Goal: Task Accomplishment & Management: Manage account settings

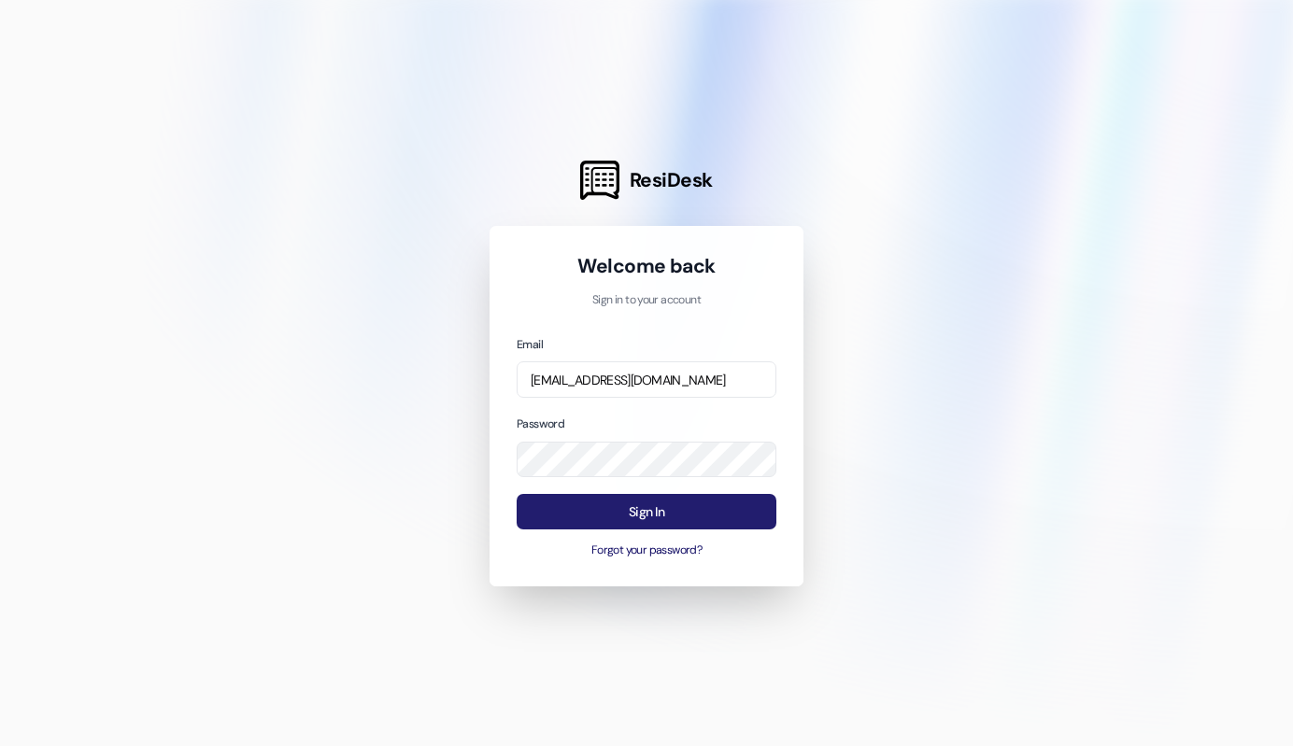
click at [618, 531] on button "Sign In" at bounding box center [647, 512] width 260 height 36
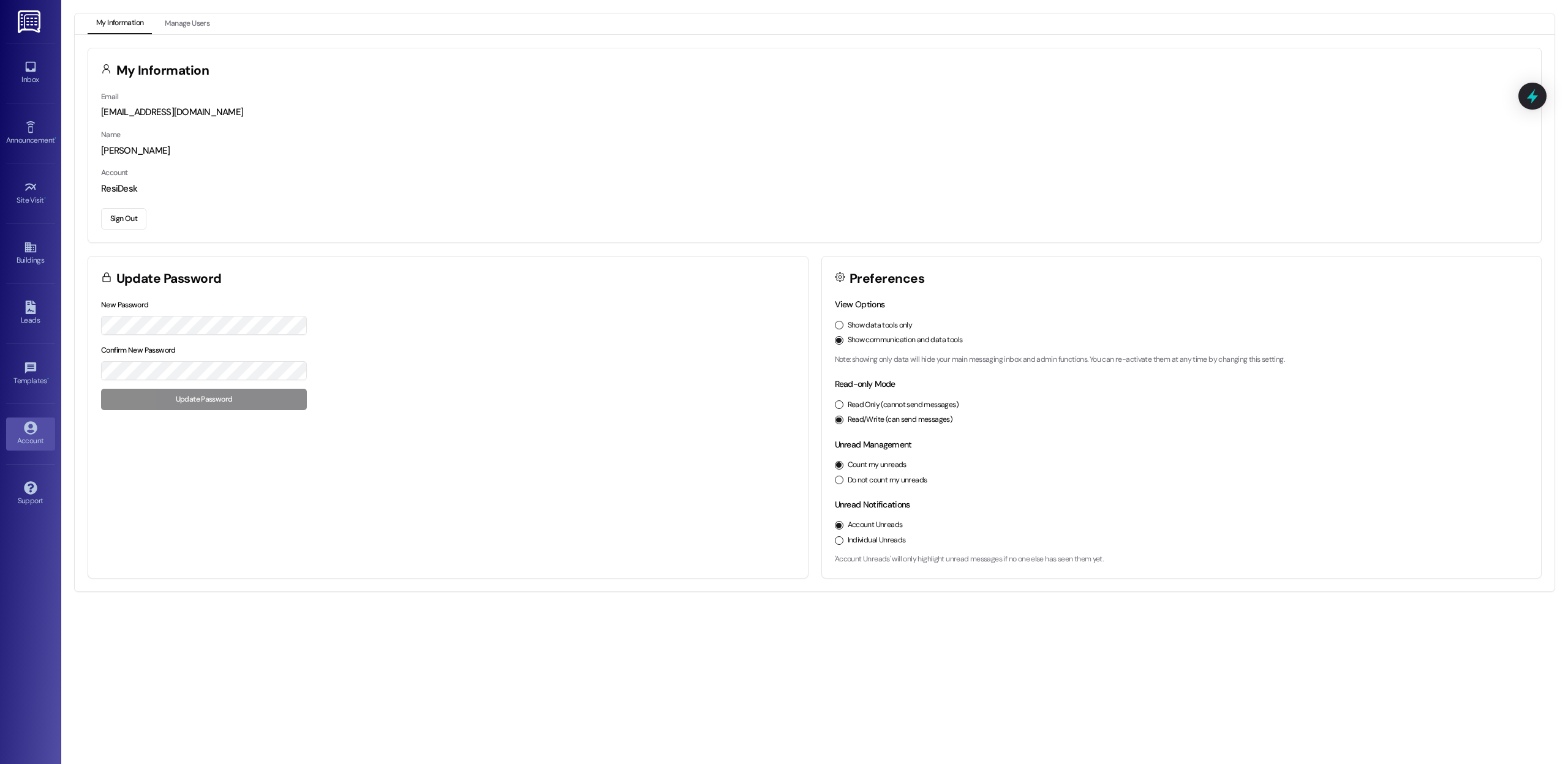
click at [39, 12] on img at bounding box center [30, 22] width 25 height 23
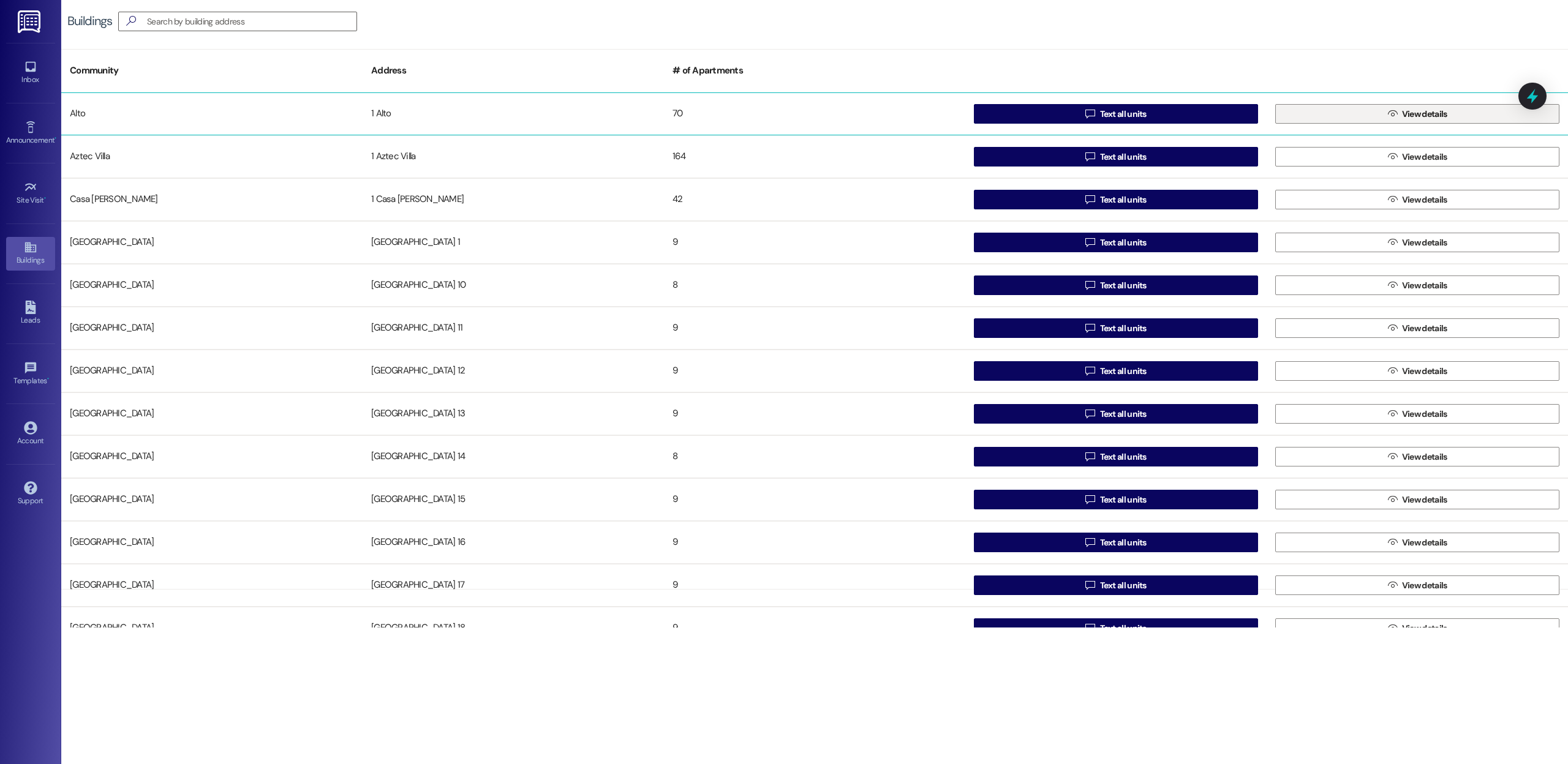
click at [847, 118] on button " View details" at bounding box center [1417, 114] width 284 height 20
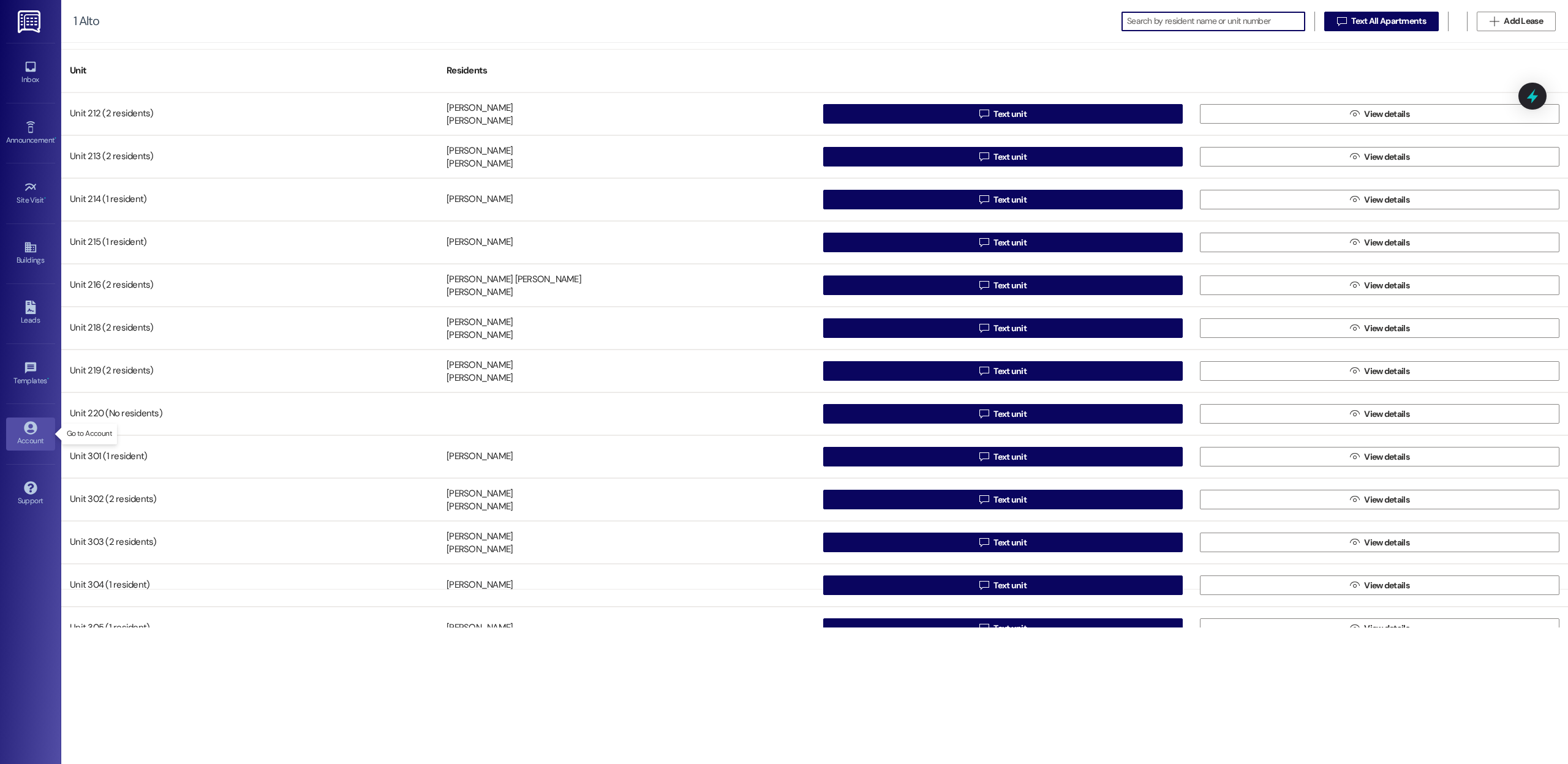
click at [30, 438] on div "Account" at bounding box center [30, 440] width 61 height 12
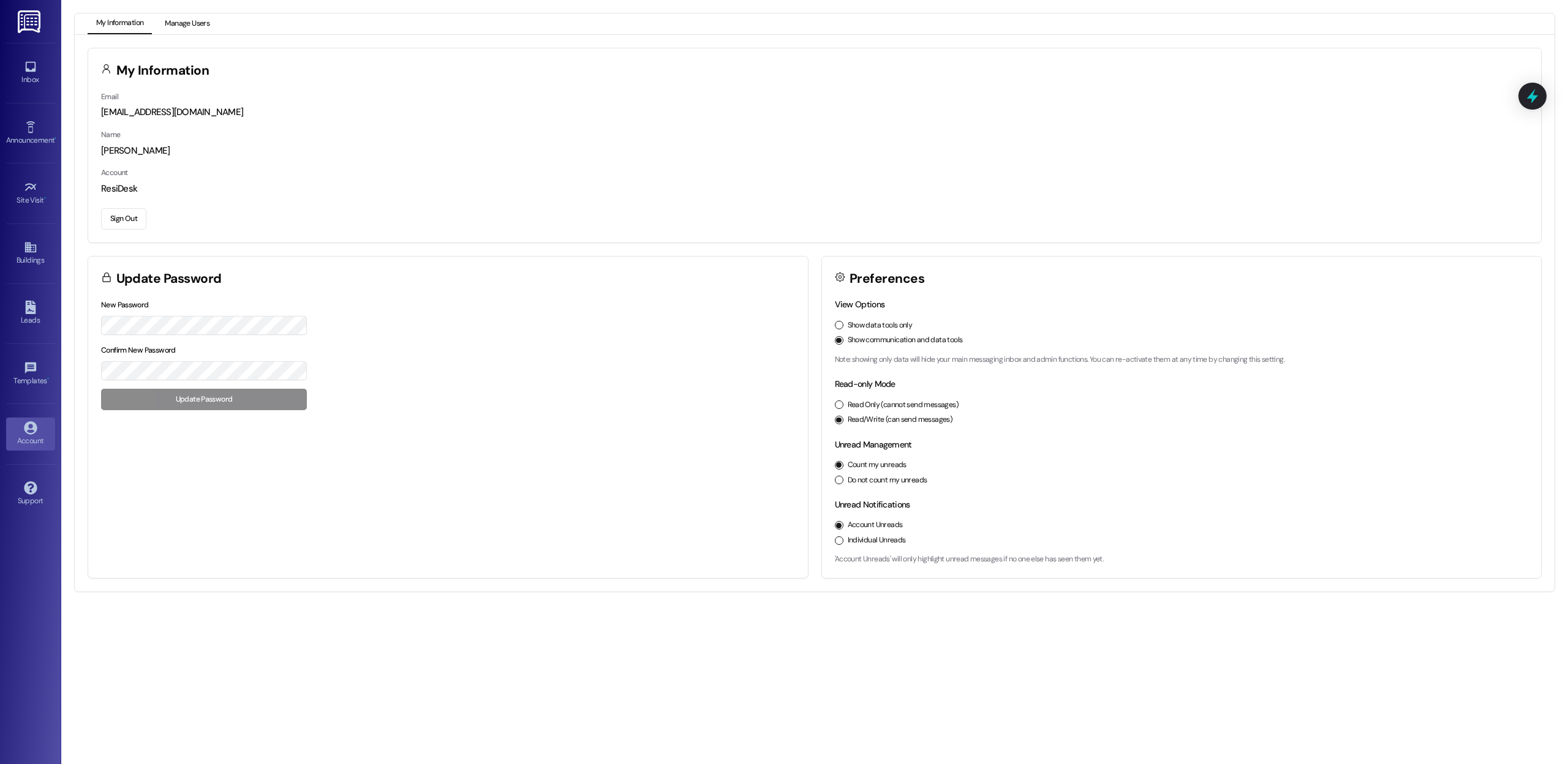
click at [192, 20] on button "Manage Users" at bounding box center [187, 24] width 62 height 21
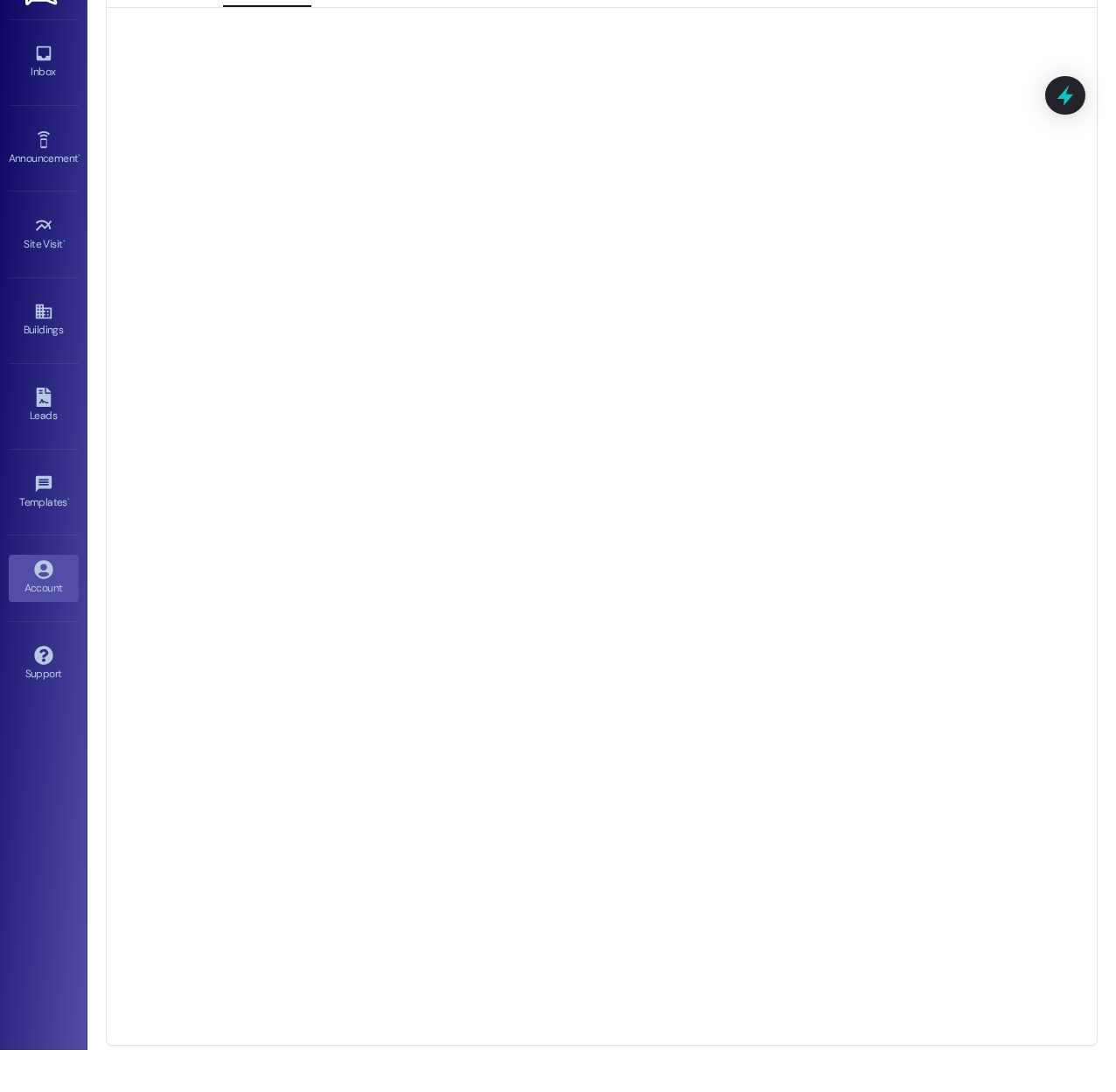
scroll to position [84, 0]
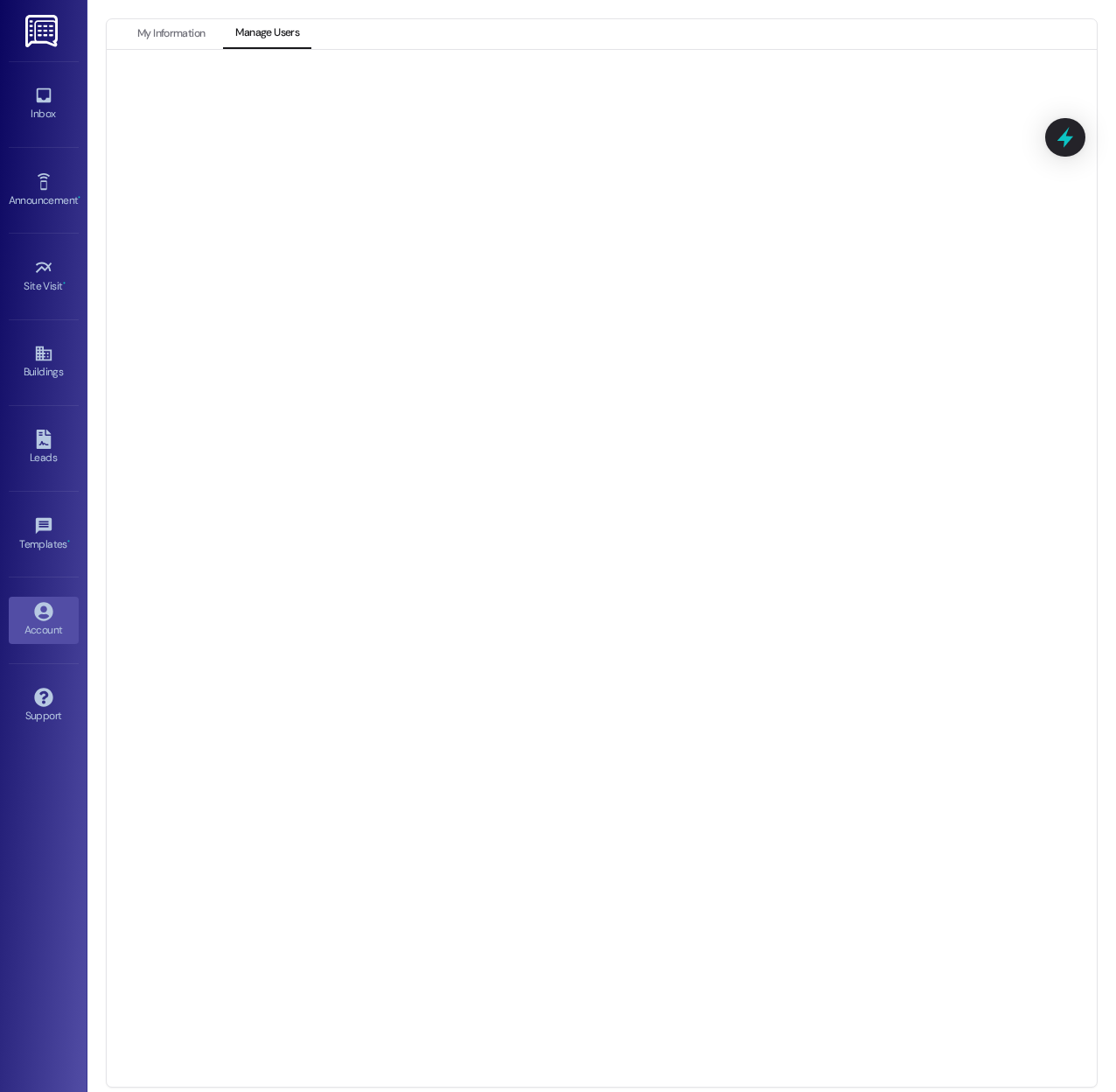
click at [54, 630] on div "Account" at bounding box center [43, 629] width 87 height 18
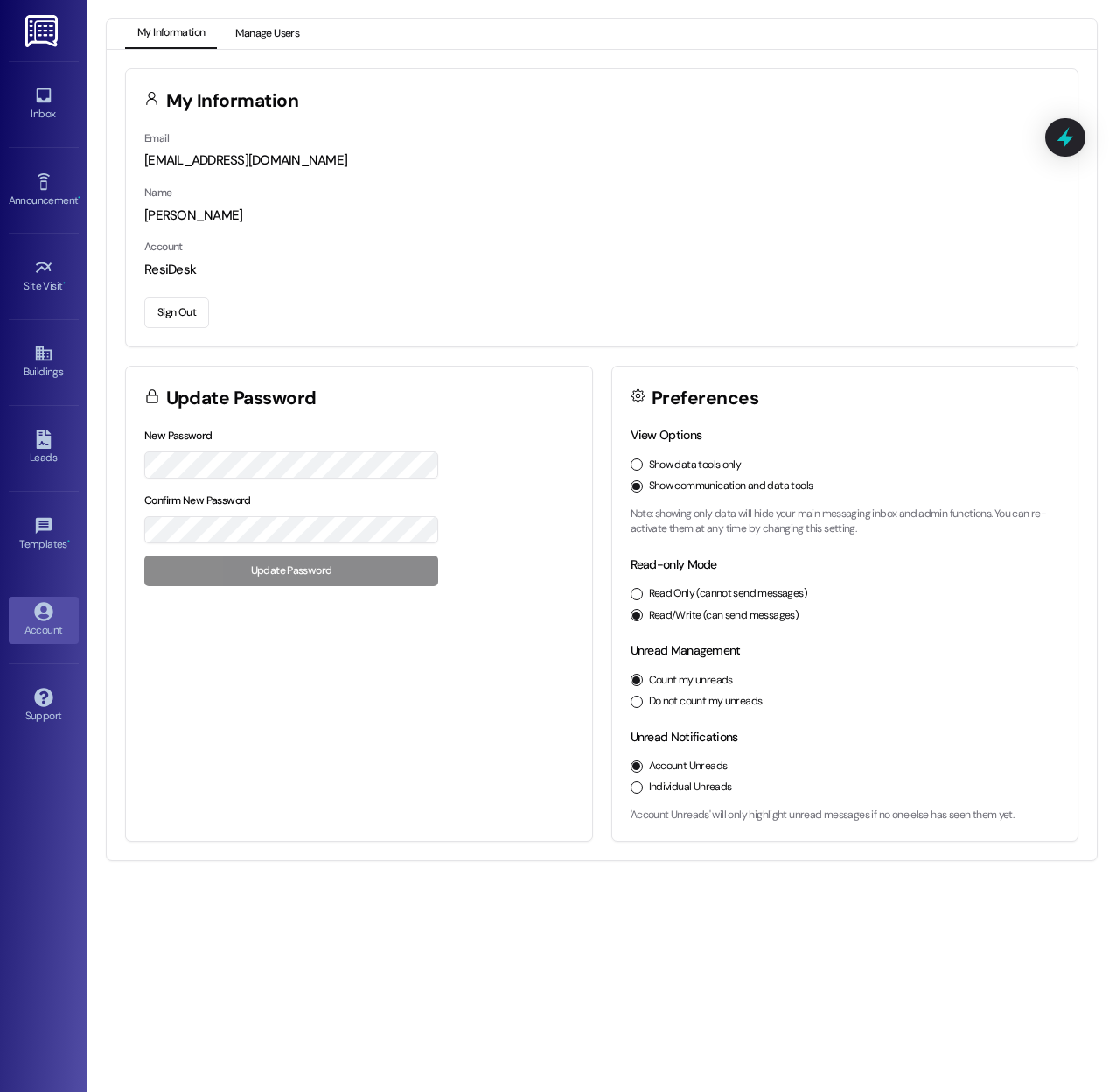
click at [272, 21] on button "Manage Users" at bounding box center [267, 35] width 88 height 30
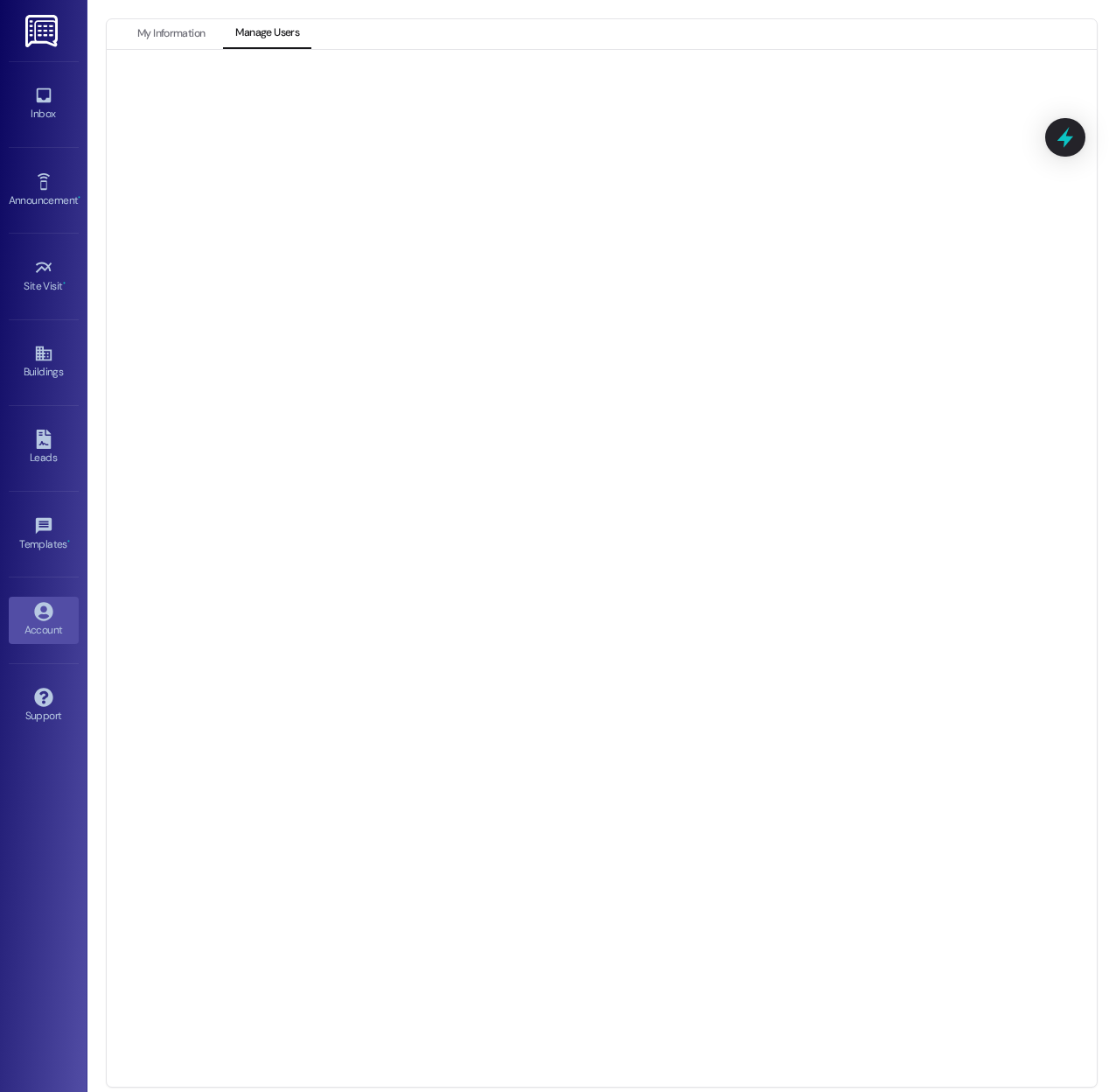
click at [755, 54] on div at bounding box center [602, 568] width 991 height 1037
